Goal: Transaction & Acquisition: Purchase product/service

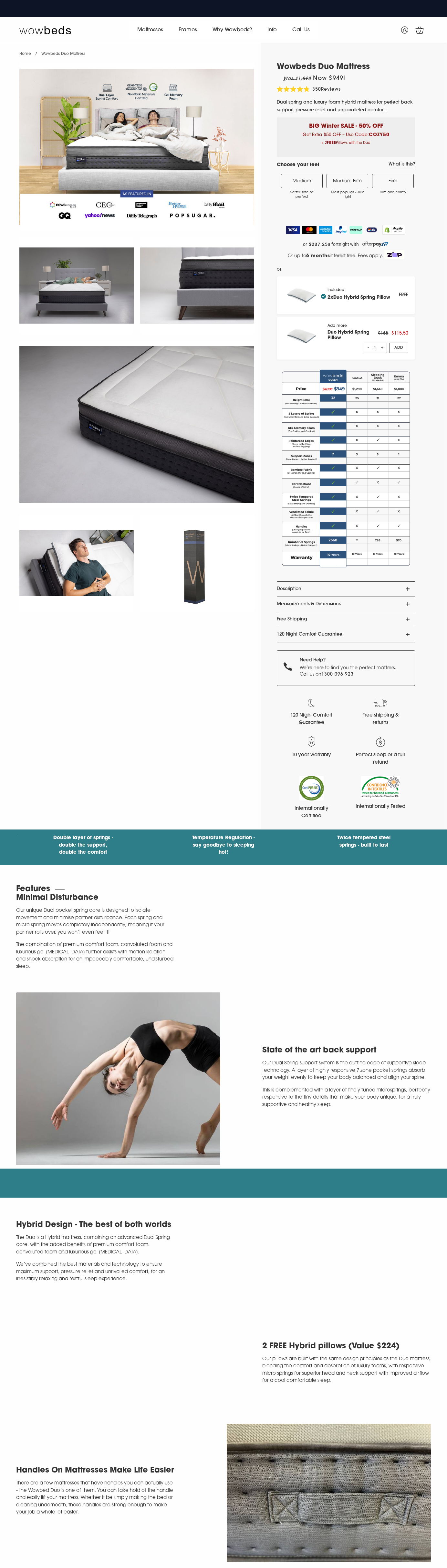
select select "Firm"
select select "Queen"
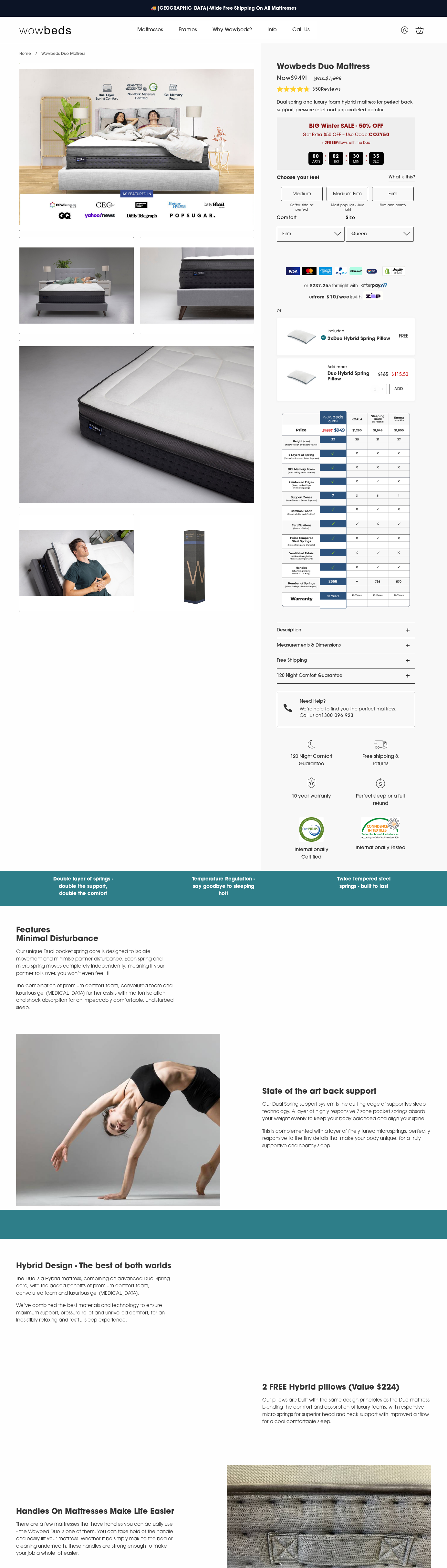
select select "Firm"
select select "Queen"
